Goal: Task Accomplishment & Management: Complete application form

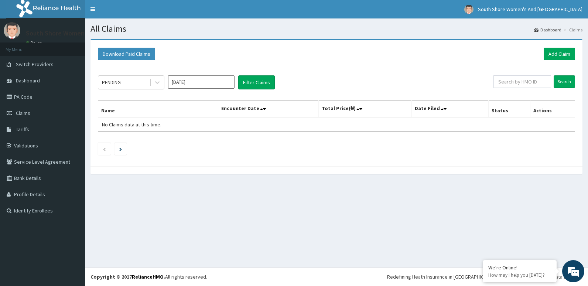
click at [564, 53] on link "Add Claim" at bounding box center [559, 54] width 31 height 13
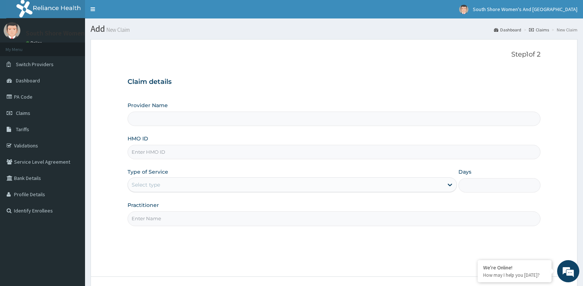
click at [162, 149] on input "HMO ID" at bounding box center [333, 152] width 413 height 14
paste input "EPS/10003/C"
type input "EPS/10003/C"
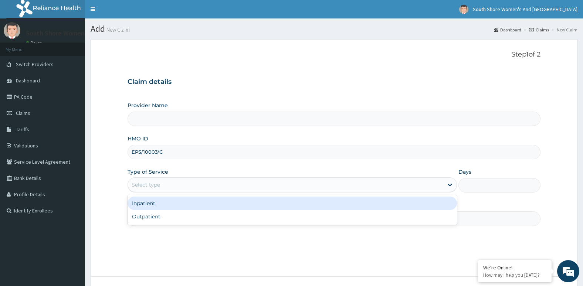
drag, startPoint x: 176, startPoint y: 184, endPoint x: 175, endPoint y: 192, distance: 8.9
click at [174, 184] on div "Select type" at bounding box center [285, 185] width 315 height 12
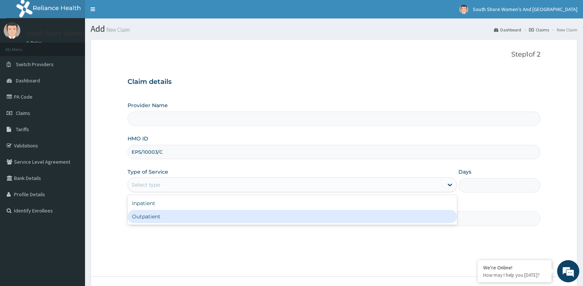
type input "South Shore Women's And [GEOGRAPHIC_DATA]- VI"
click at [165, 215] on div "Outpatient" at bounding box center [291, 216] width 329 height 13
type input "1"
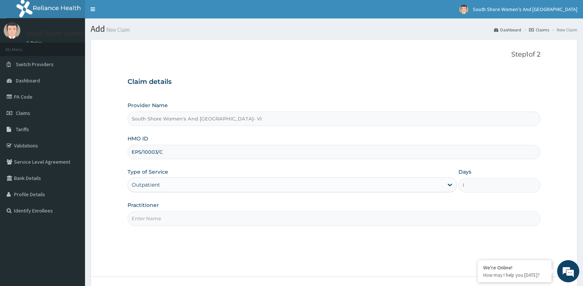
click at [171, 214] on input "Practitioner" at bounding box center [333, 218] width 413 height 14
type input "r"
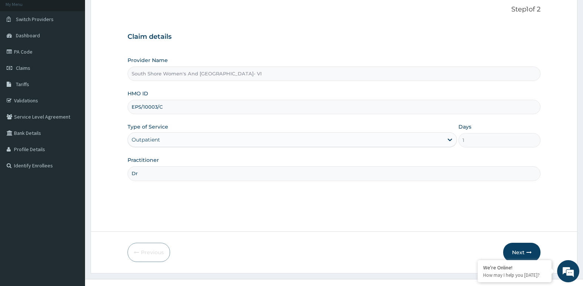
scroll to position [57, 0]
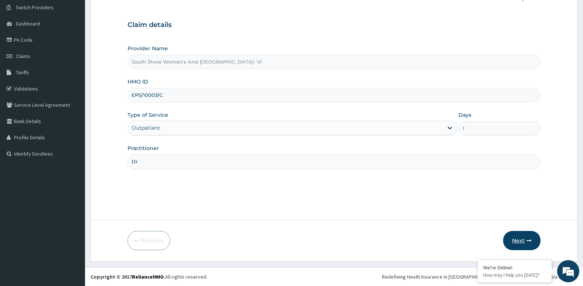
type input "Dr"
click at [528, 245] on button "Next" at bounding box center [521, 240] width 37 height 19
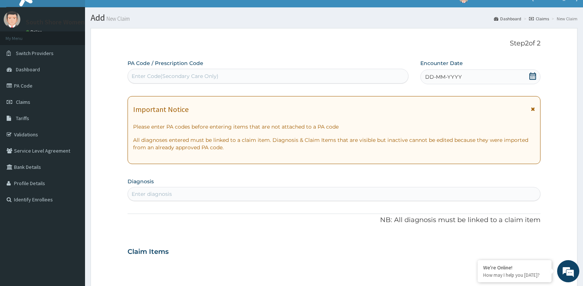
scroll to position [0, 0]
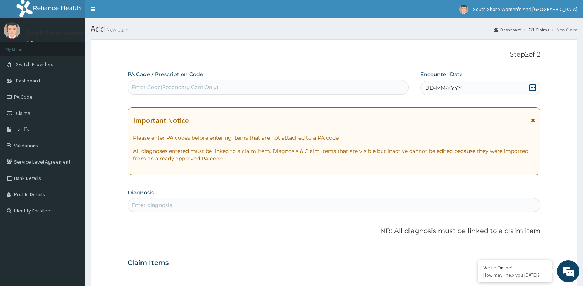
click at [190, 91] on div "Enter Code(Secondary Care Only)" at bounding box center [175, 86] width 87 height 7
paste input "PA/6D6BB0"
type input "PA/6D6BB0"
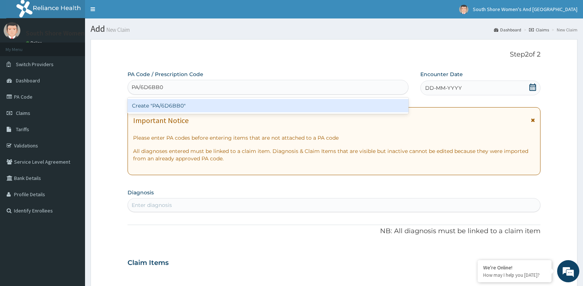
click at [183, 104] on div "Create "PA/6D6BB0"" at bounding box center [267, 105] width 281 height 13
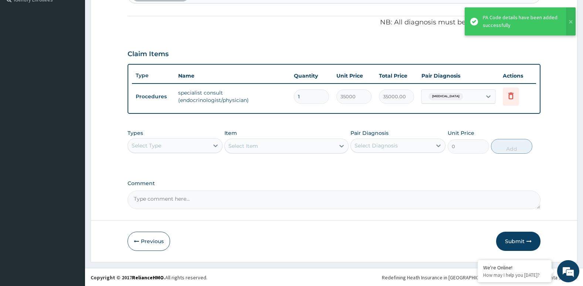
scroll to position [212, 0]
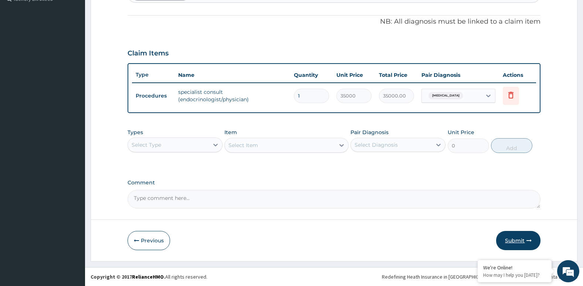
click at [511, 243] on button "Submit" at bounding box center [518, 240] width 44 height 19
click at [511, 243] on div "Step 2 of 2 PA Code / Prescription Code PA/6D6BB0 Encounter Date 07-09-2025 Imp…" at bounding box center [334, 44] width 487 height 434
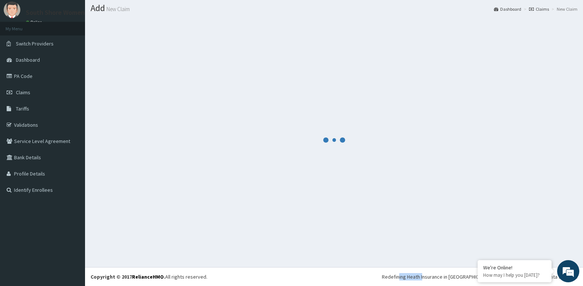
scroll to position [21, 0]
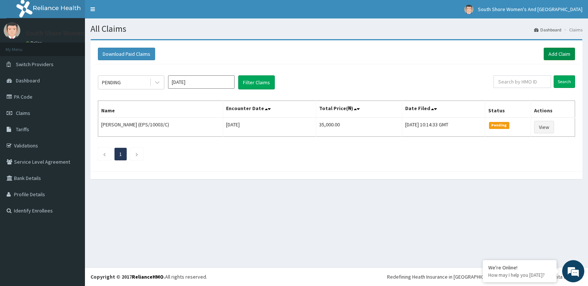
click at [557, 53] on link "Add Claim" at bounding box center [559, 54] width 31 height 13
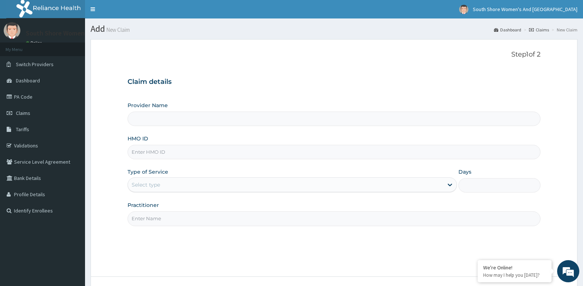
click at [165, 157] on input "HMO ID" at bounding box center [333, 152] width 413 height 14
paste input "BVT/10019/A"
type input "BVT/10019/A"
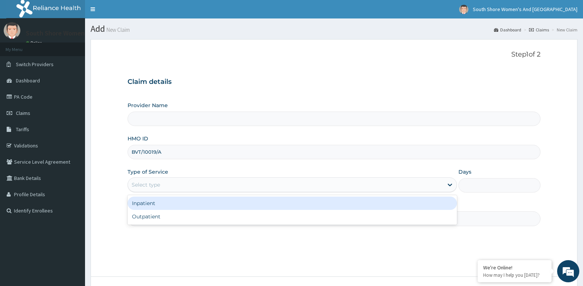
click at [166, 187] on div "Select type" at bounding box center [285, 185] width 315 height 12
click at [158, 201] on div "Inpatient" at bounding box center [291, 203] width 329 height 13
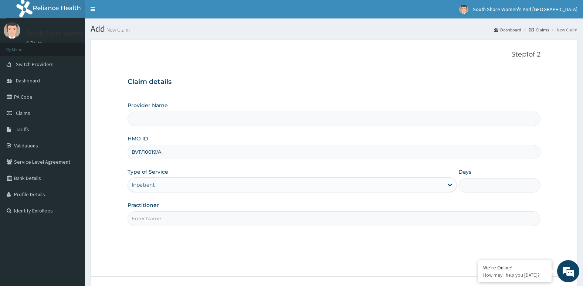
click at [157, 185] on div "Inpatient" at bounding box center [285, 185] width 315 height 12
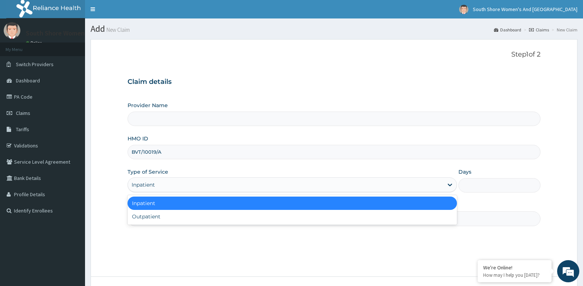
type input "South Shore Women's And Childrens Hospital- VI"
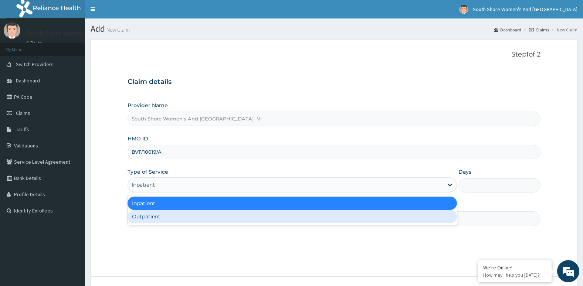
drag, startPoint x: 156, startPoint y: 214, endPoint x: 157, endPoint y: 219, distance: 5.5
click at [156, 214] on div "Outpatient" at bounding box center [291, 216] width 329 height 13
type input "1"
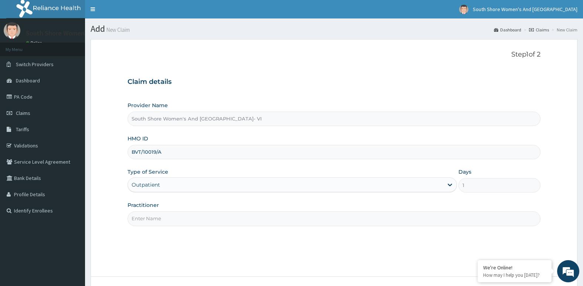
click at [158, 219] on input "Practitioner" at bounding box center [333, 218] width 413 height 14
click at [166, 218] on input "Practitioner" at bounding box center [333, 218] width 413 height 14
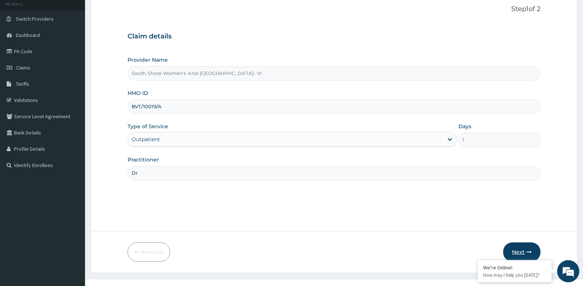
scroll to position [57, 0]
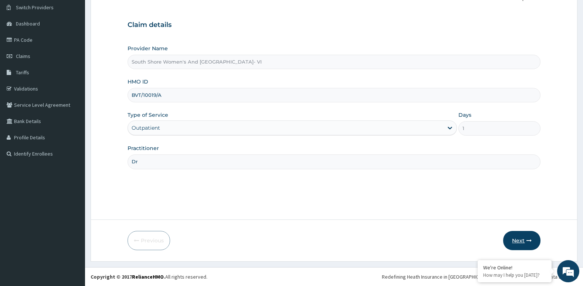
type input "Dr"
click at [523, 239] on button "Next" at bounding box center [521, 240] width 37 height 19
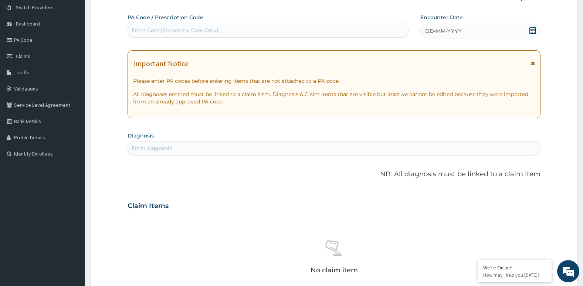
click at [157, 33] on div "Enter Code(Secondary Care Only)" at bounding box center [175, 30] width 87 height 7
paste input "PA/02383A"
type input "PA/02383A"
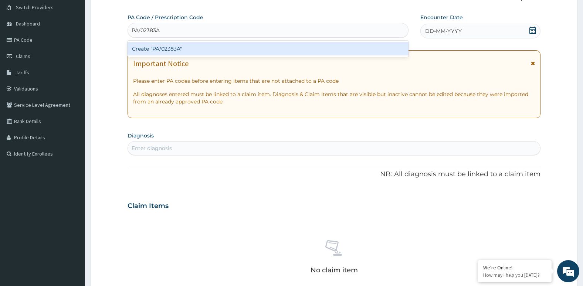
click at [165, 46] on div "Create "PA/02383A"" at bounding box center [267, 48] width 281 height 13
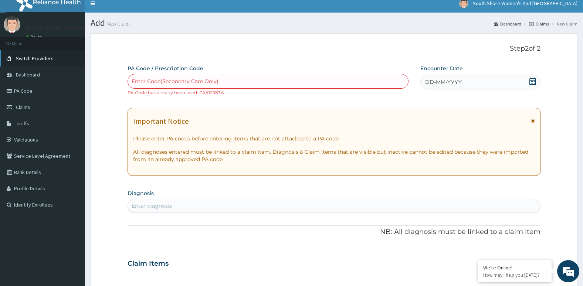
scroll to position [0, 0]
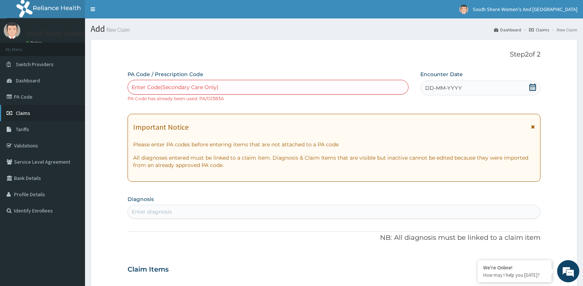
click at [29, 112] on span "Claims" at bounding box center [23, 113] width 14 height 7
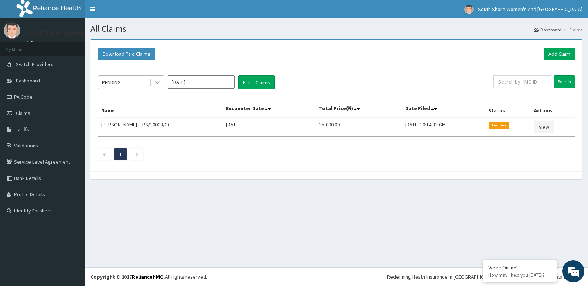
click at [157, 83] on icon at bounding box center [157, 82] width 7 height 7
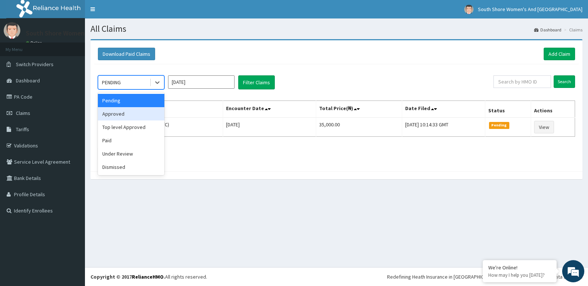
click at [125, 115] on div "Approved" at bounding box center [131, 113] width 66 height 13
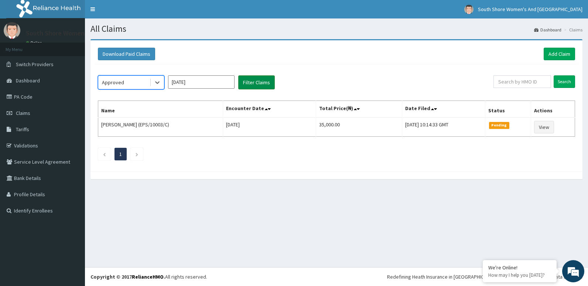
click at [250, 85] on button "Filter Claims" at bounding box center [256, 82] width 37 height 14
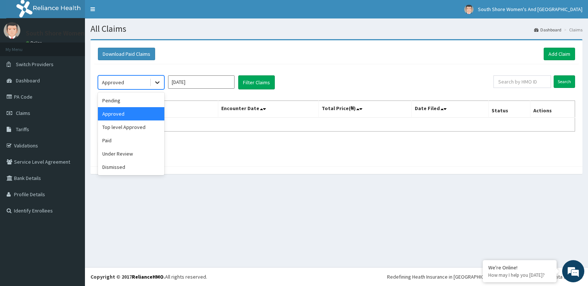
click at [155, 77] on div at bounding box center [157, 82] width 13 height 13
click at [117, 141] on div "Paid" at bounding box center [131, 140] width 66 height 13
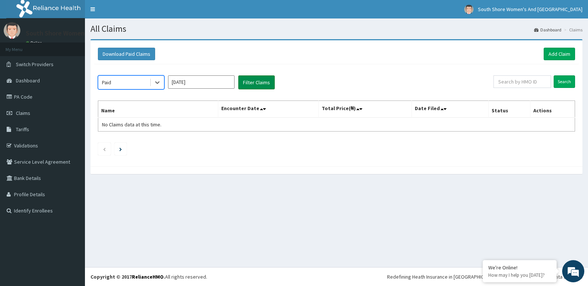
click at [249, 82] on button "Filter Claims" at bounding box center [256, 82] width 37 height 14
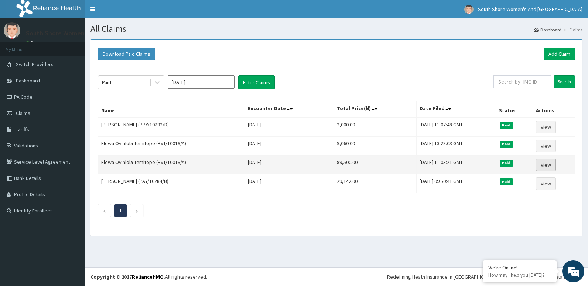
click at [545, 168] on link "View" at bounding box center [546, 164] width 20 height 13
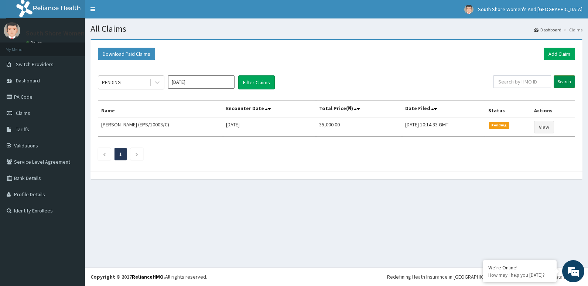
click at [572, 85] on input "Search" at bounding box center [564, 81] width 21 height 13
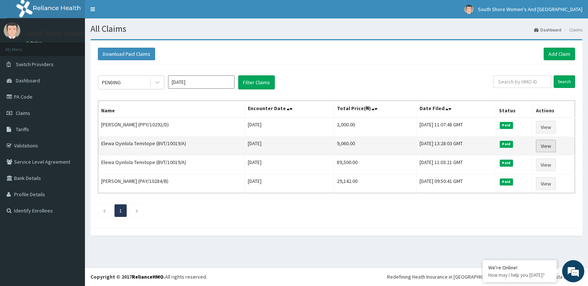
click at [542, 143] on link "View" at bounding box center [546, 146] width 20 height 13
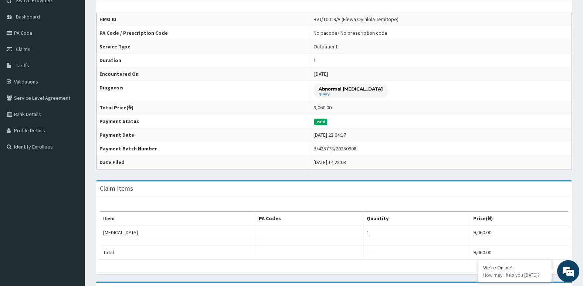
scroll to position [111, 0]
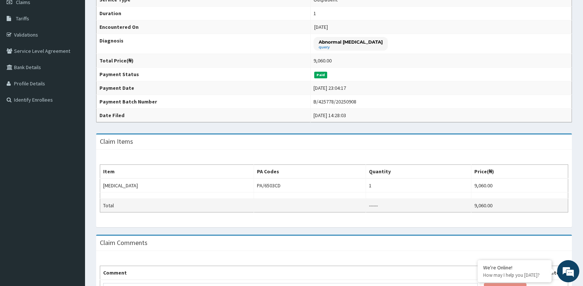
click at [471, 207] on td "9,060.00" at bounding box center [519, 206] width 97 height 14
copy td "9,060.00"
